Goal: Check status: Check status

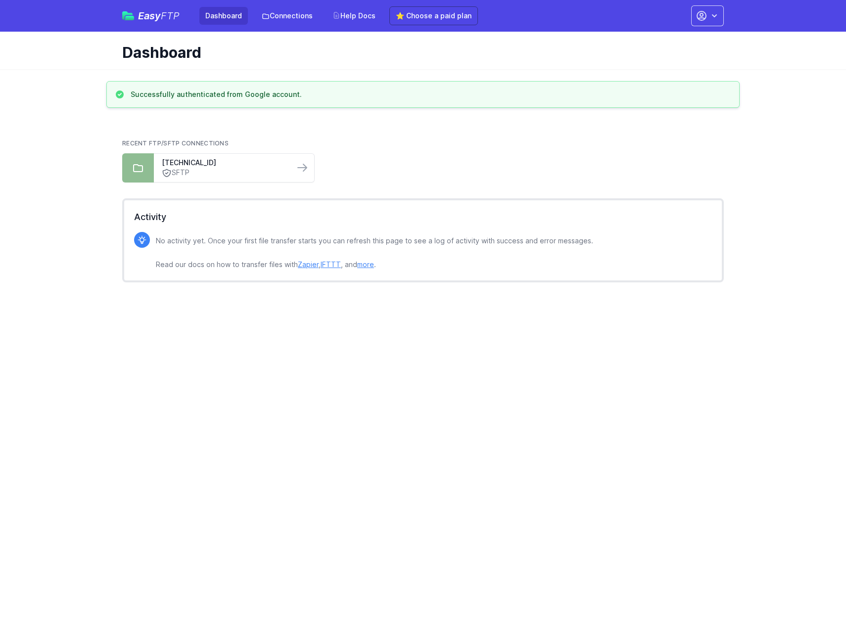
click at [342, 302] on html "Easy FTP Dashboard Connections Help Docs ⭐ Choose a paid plan Account Settings …" at bounding box center [423, 151] width 846 height 302
click at [162, 170] on icon at bounding box center [167, 173] width 10 height 10
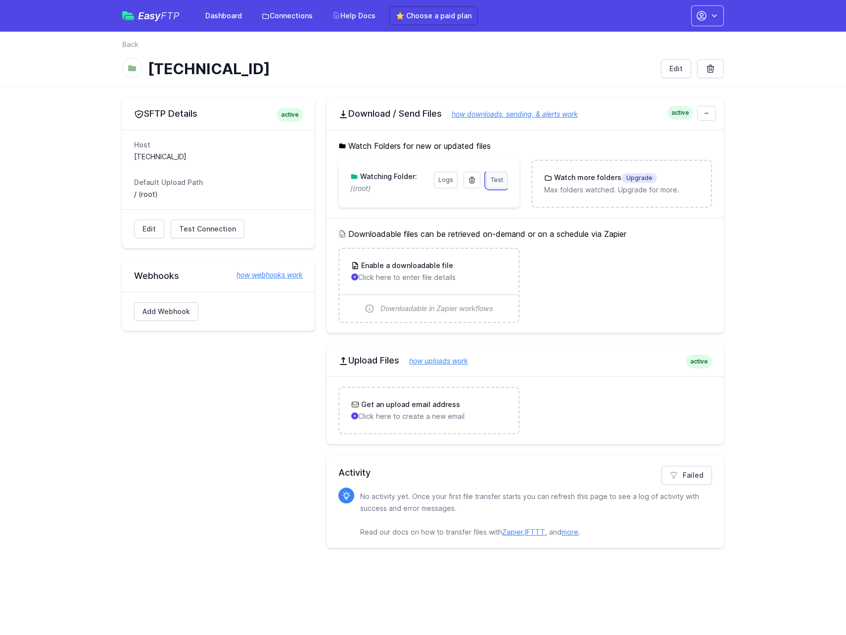
click at [496, 186] on link "Test" at bounding box center [496, 180] width 21 height 17
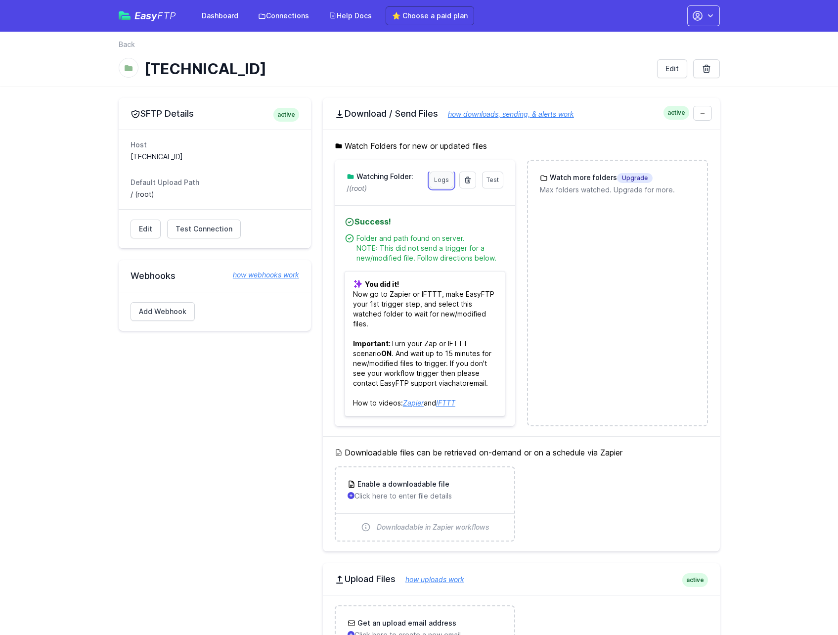
click at [434, 184] on link "Logs" at bounding box center [442, 180] width 24 height 17
click at [493, 185] on link "Test" at bounding box center [492, 180] width 21 height 17
click at [437, 180] on link "Logs" at bounding box center [442, 180] width 24 height 17
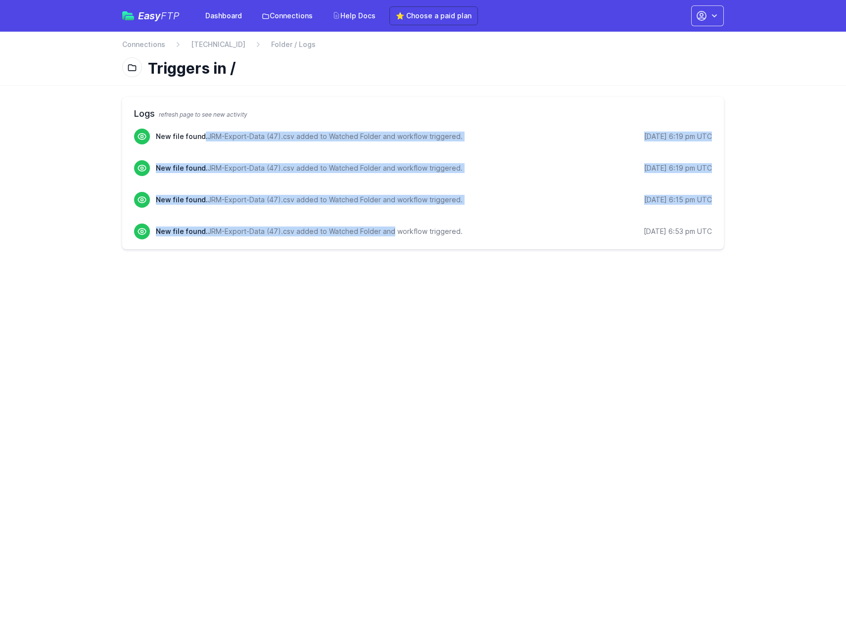
drag, startPoint x: 384, startPoint y: 229, endPoint x: 203, endPoint y: 145, distance: 199.6
click at [203, 145] on ul "New file found. JRM-Export-Data (47).csv added to Watched Folder and workflow t…" at bounding box center [423, 192] width 578 height 127
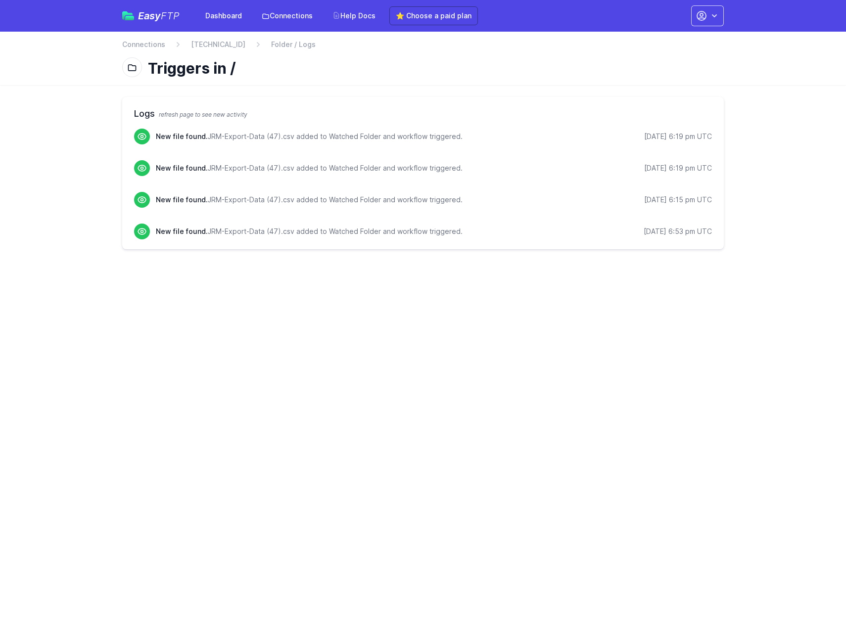
drag, startPoint x: 203, startPoint y: 145, endPoint x: 453, endPoint y: 336, distance: 314.3
click at [453, 261] on html "Easy FTP Dashboard Connections Help Docs ⭐ Choose a paid plan Account Settings …" at bounding box center [423, 130] width 846 height 261
click at [382, 261] on html "Easy FTP Dashboard Connections Help Docs ⭐ Choose a paid plan Account Settings …" at bounding box center [423, 130] width 846 height 261
